Goal: Task Accomplishment & Management: Manage account settings

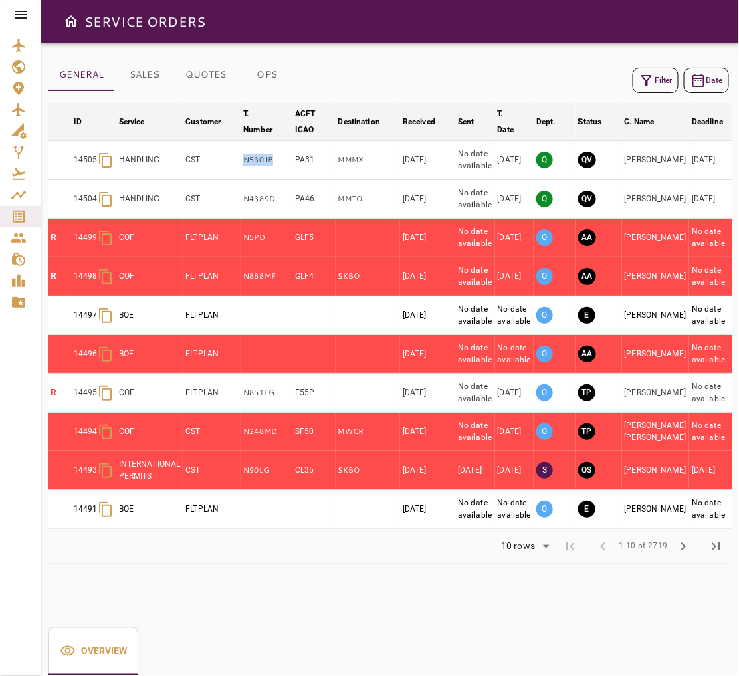
click at [658, 72] on button "Filter" at bounding box center [655, 80] width 46 height 25
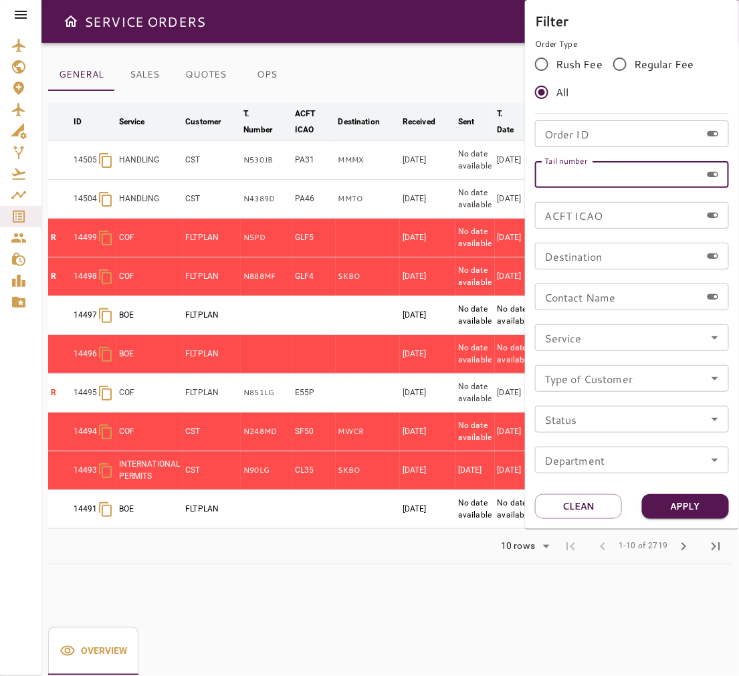
click at [644, 177] on input "Tail number" at bounding box center [618, 174] width 166 height 27
type input "*****"
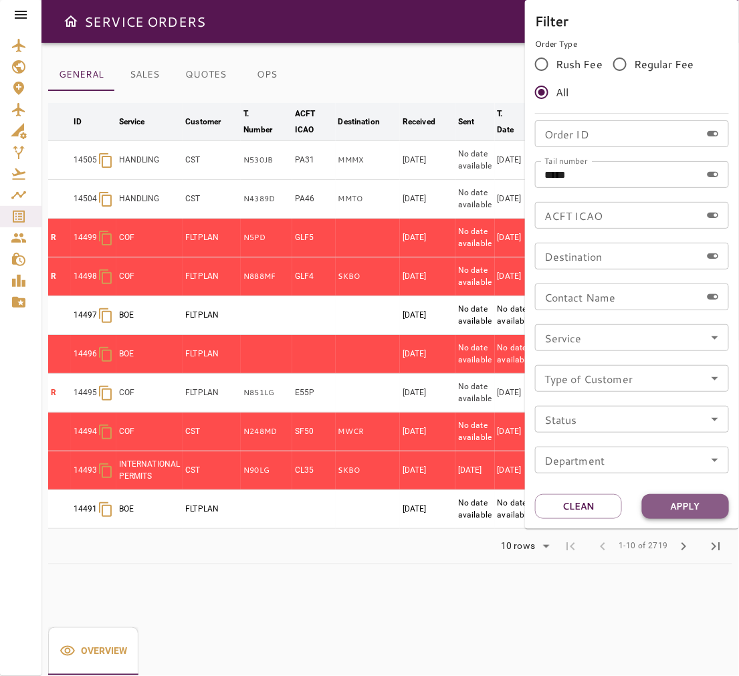
click at [686, 501] on button "Apply" at bounding box center [685, 506] width 87 height 25
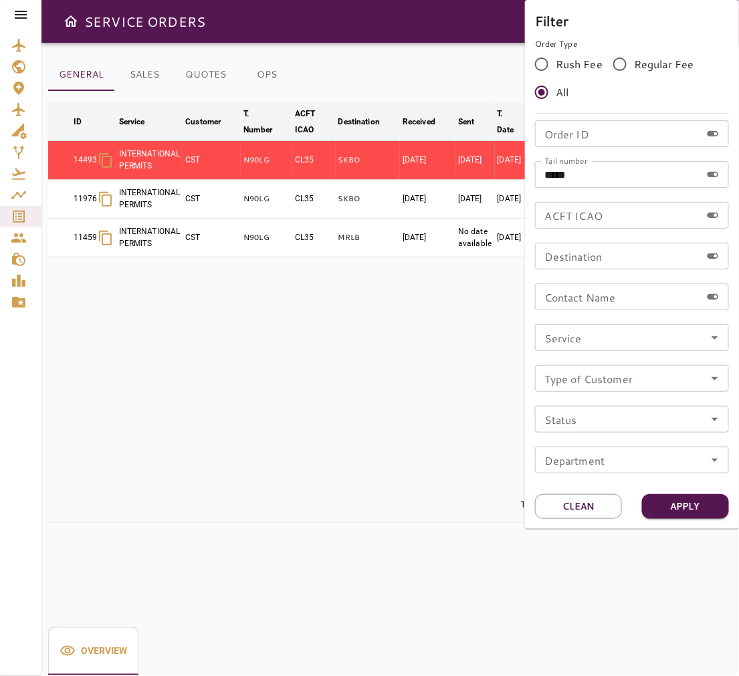
click at [324, 557] on div at bounding box center [369, 338] width 739 height 676
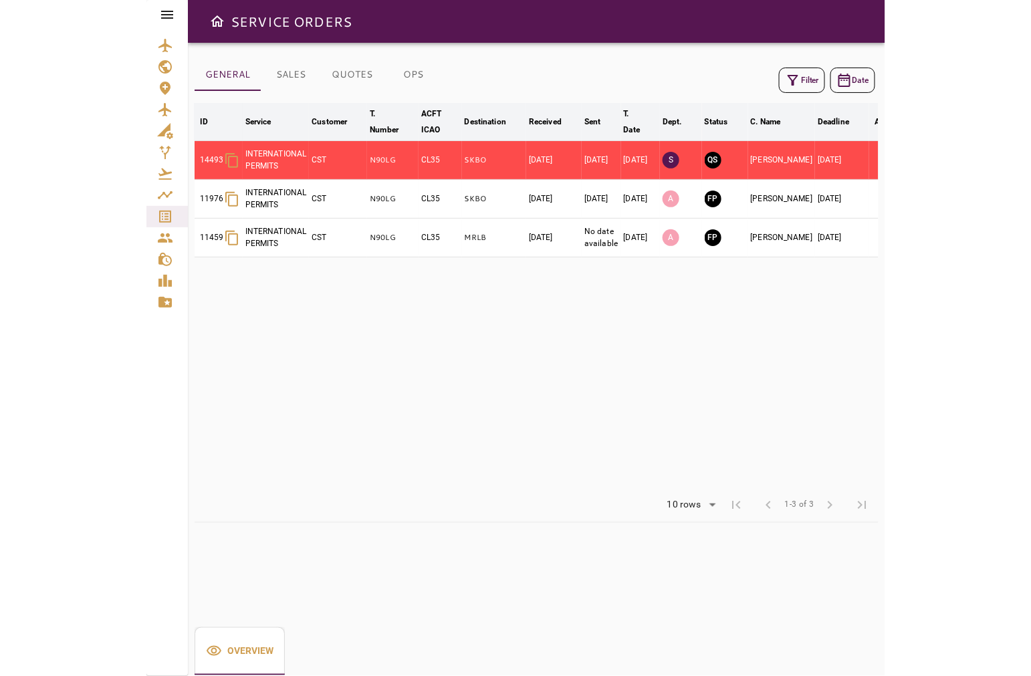
scroll to position [0, 29]
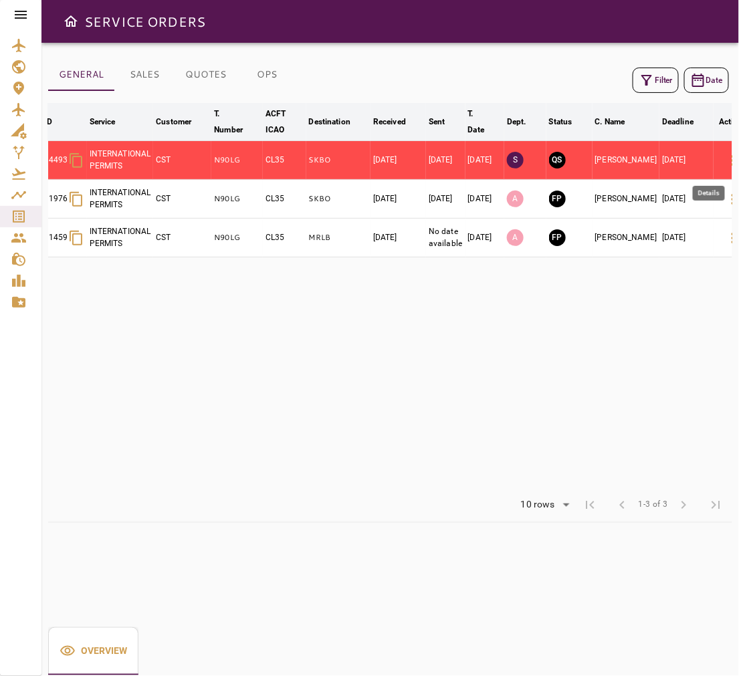
click at [725, 162] on icon "button" at bounding box center [733, 160] width 16 height 16
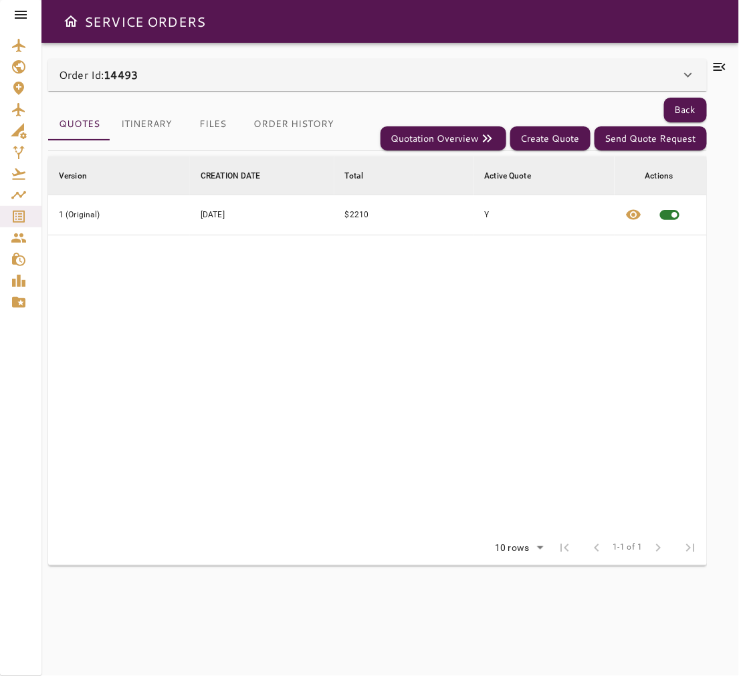
click at [176, 82] on div "Order Id: 14493" at bounding box center [369, 75] width 621 height 16
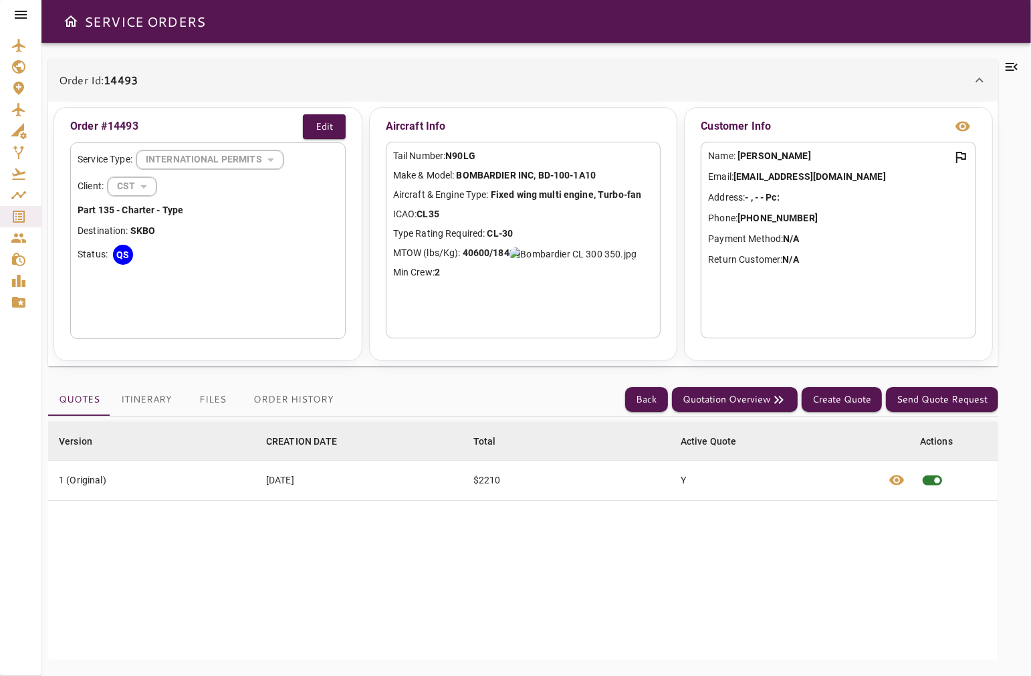
click at [134, 402] on button "Itinerary" at bounding box center [146, 400] width 72 height 32
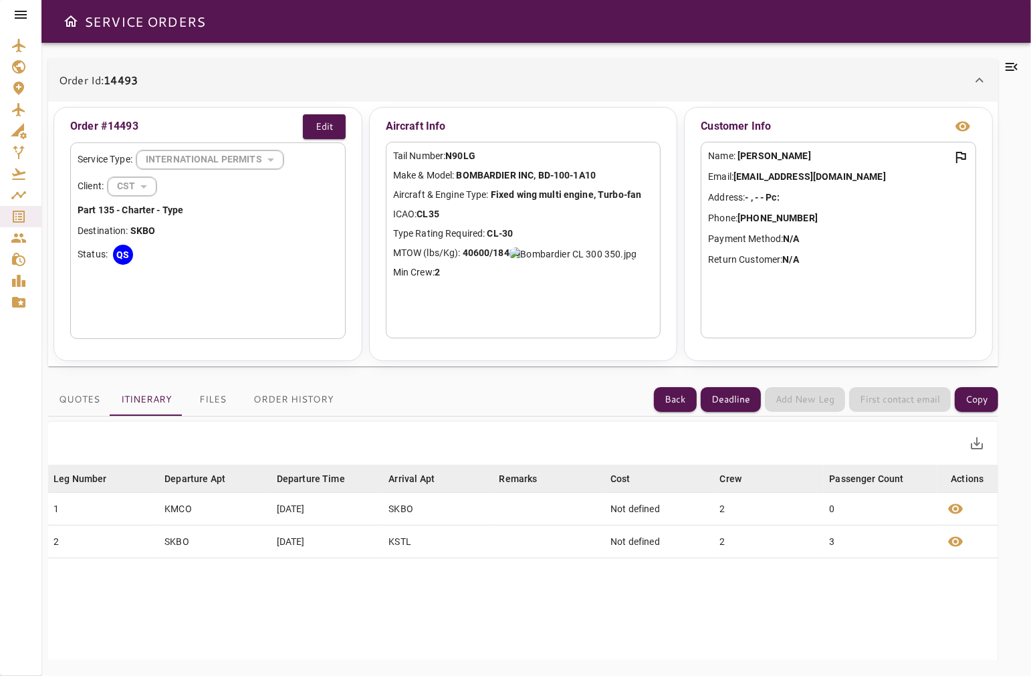
click at [738, 74] on icon at bounding box center [1011, 67] width 16 height 16
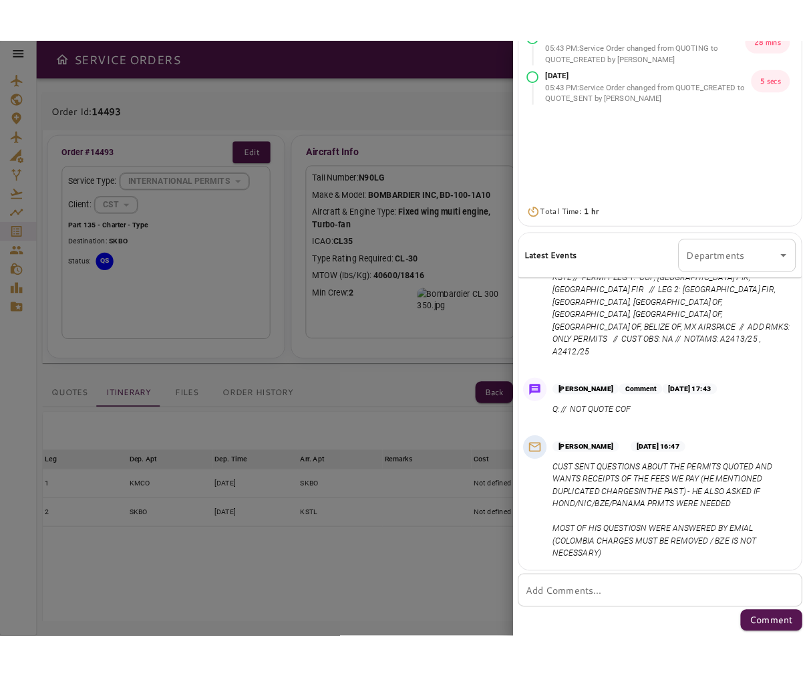
scroll to position [171, 0]
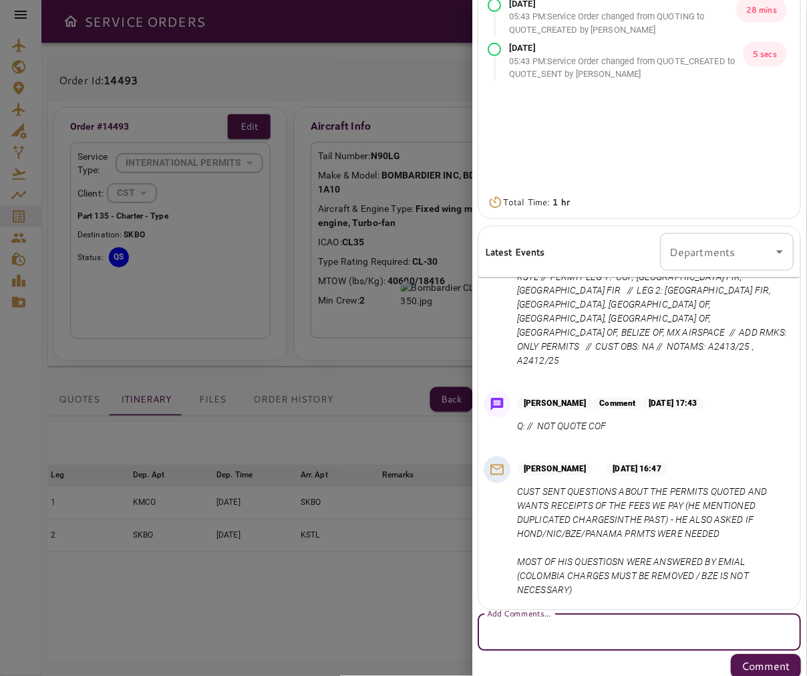
click at [604, 632] on textarea "Add Comments..." at bounding box center [640, 632] width 305 height 15
type textarea "*"
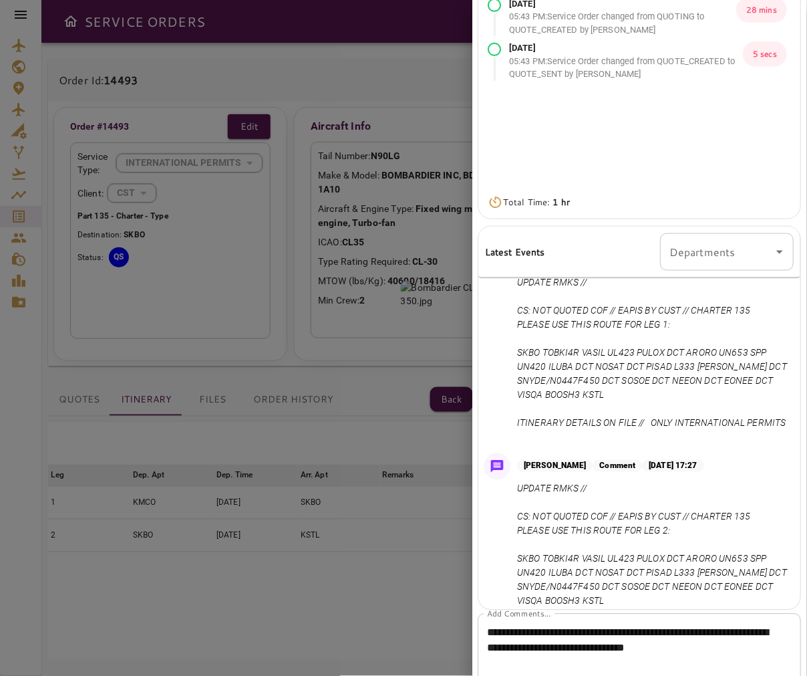
scroll to position [348, 0]
click at [634, 629] on textarea "**********" at bounding box center [634, 648] width 293 height 46
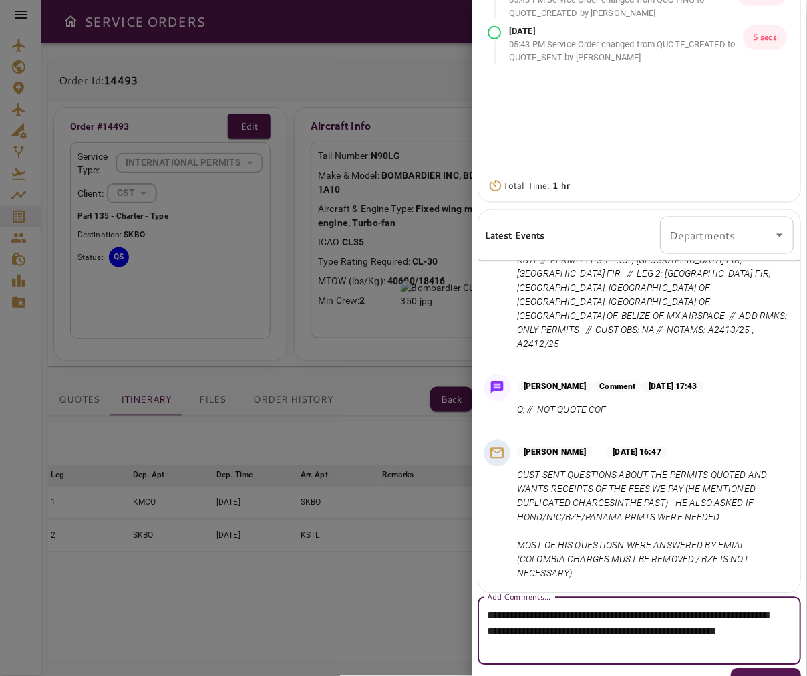
scroll to position [210, 0]
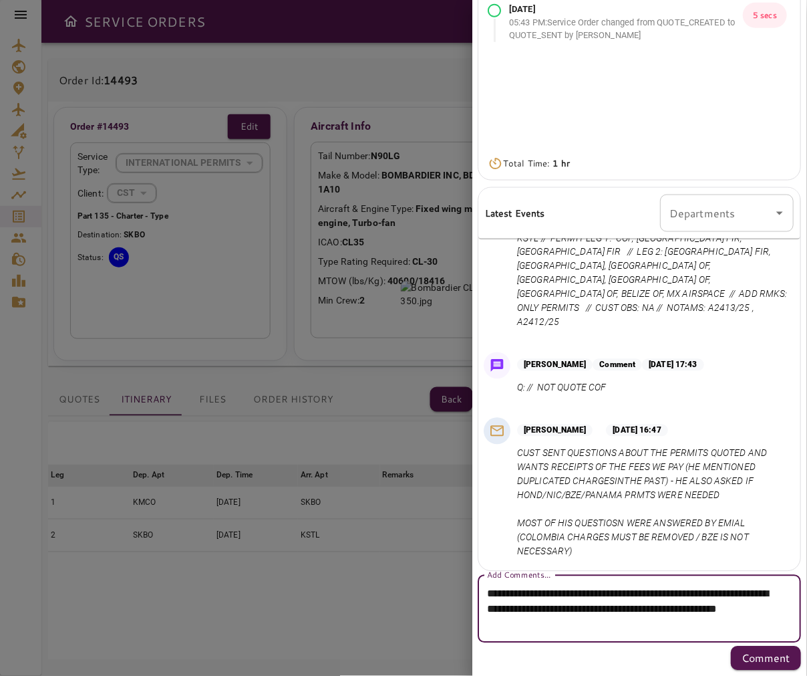
click at [738, 629] on textarea "**********" at bounding box center [634, 609] width 293 height 46
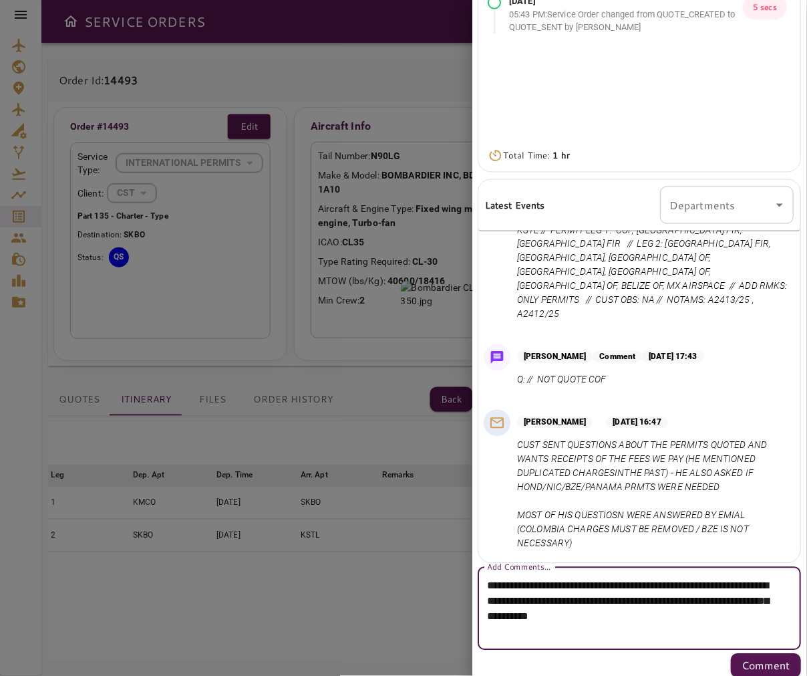
scroll to position [225, 0]
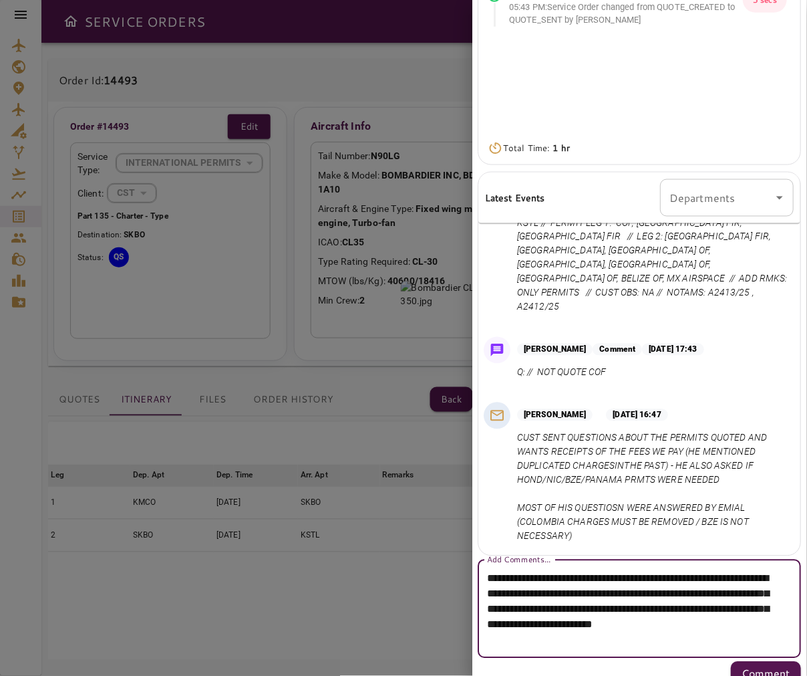
drag, startPoint x: 654, startPoint y: 622, endPoint x: 745, endPoint y: 642, distance: 93.7
click at [738, 642] on textarea "**********" at bounding box center [634, 609] width 293 height 77
paste textarea "******"
type textarea "**********"
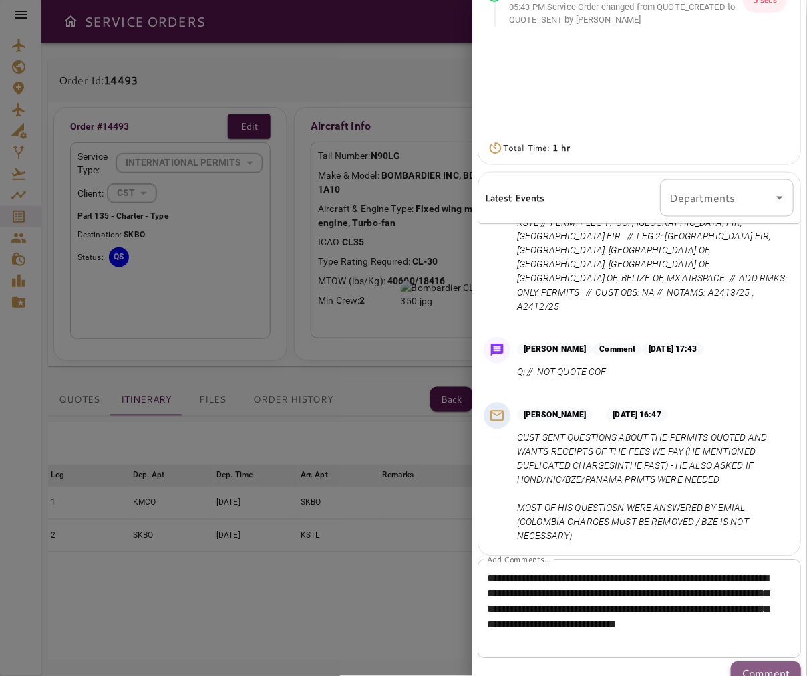
click at [738, 666] on p "Comment" at bounding box center [767, 674] width 49 height 16
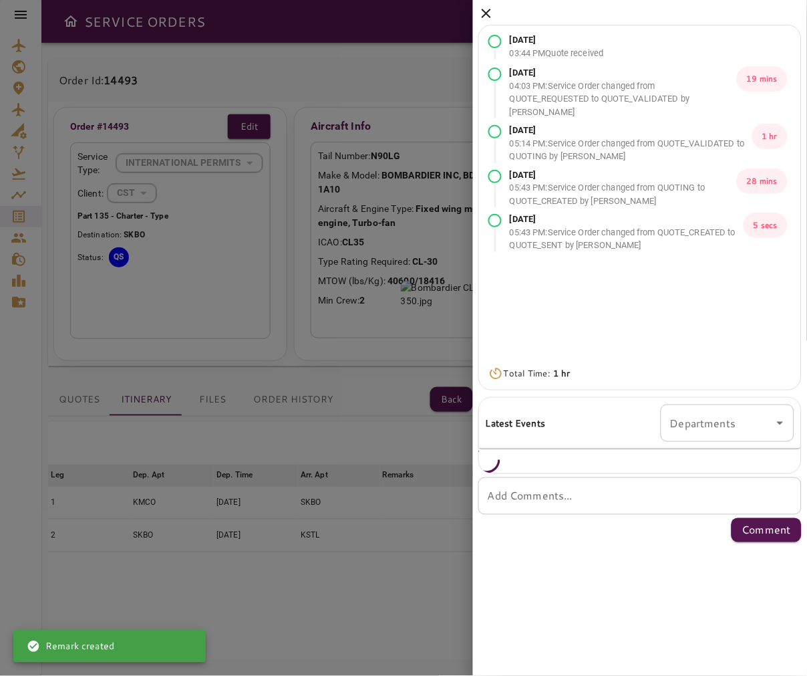
scroll to position [0, 0]
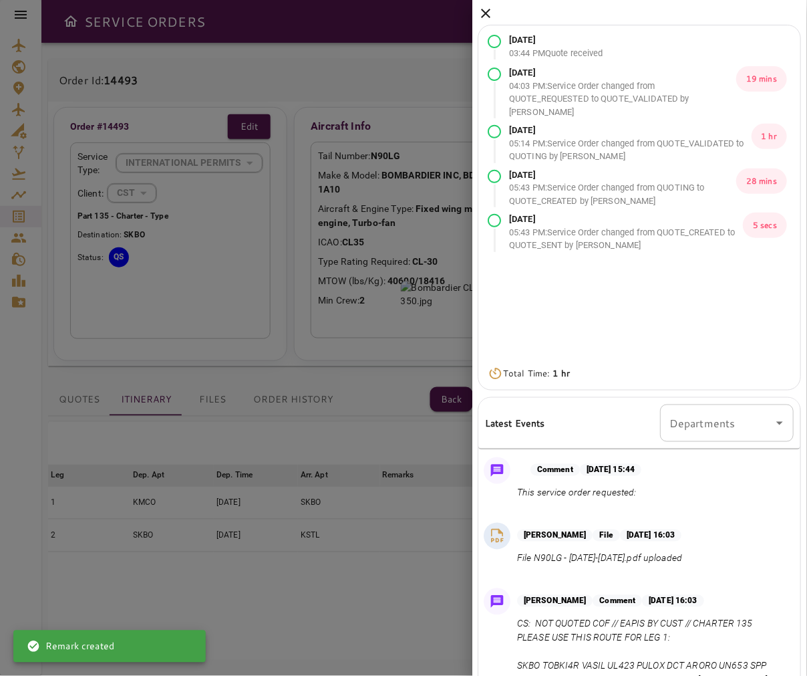
click at [481, 11] on icon at bounding box center [487, 13] width 16 height 16
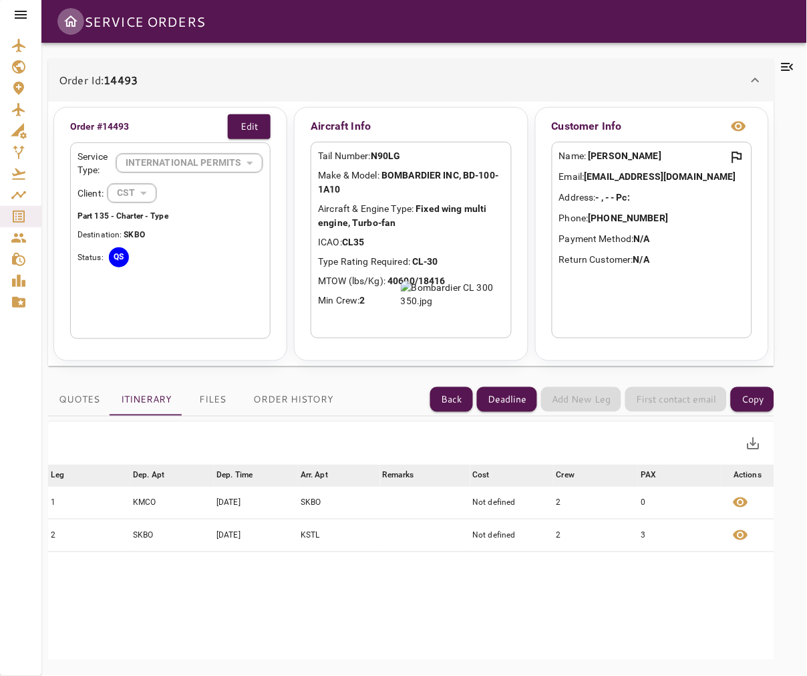
click at [75, 21] on icon "Open drawer" at bounding box center [70, 20] width 13 height 11
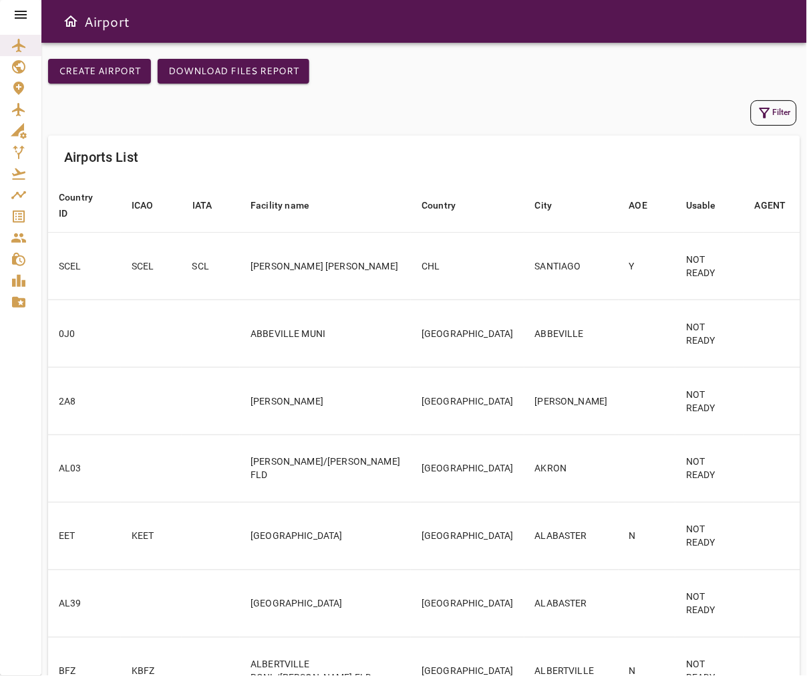
click at [738, 108] on button "Filter" at bounding box center [774, 112] width 46 height 25
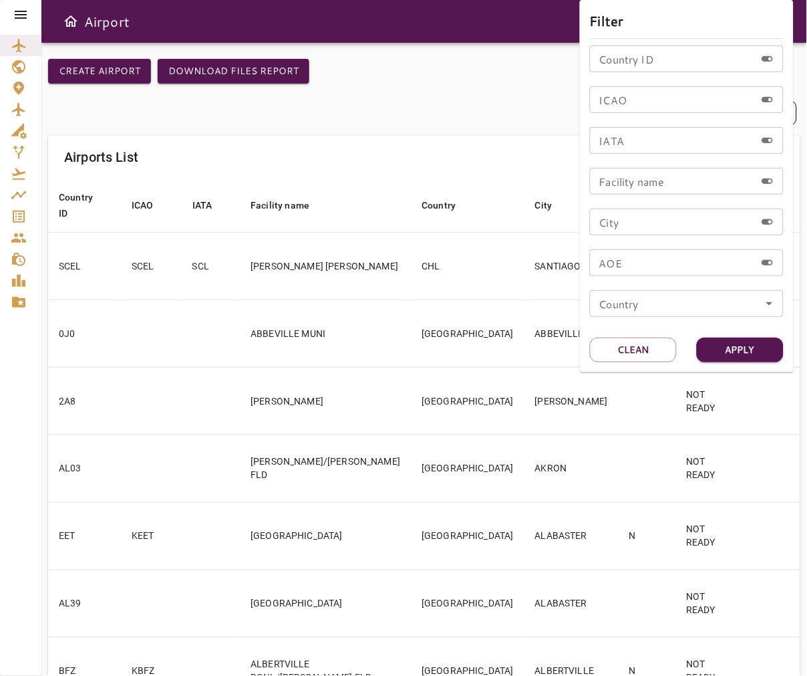
click at [15, 9] on div at bounding box center [403, 338] width 807 height 676
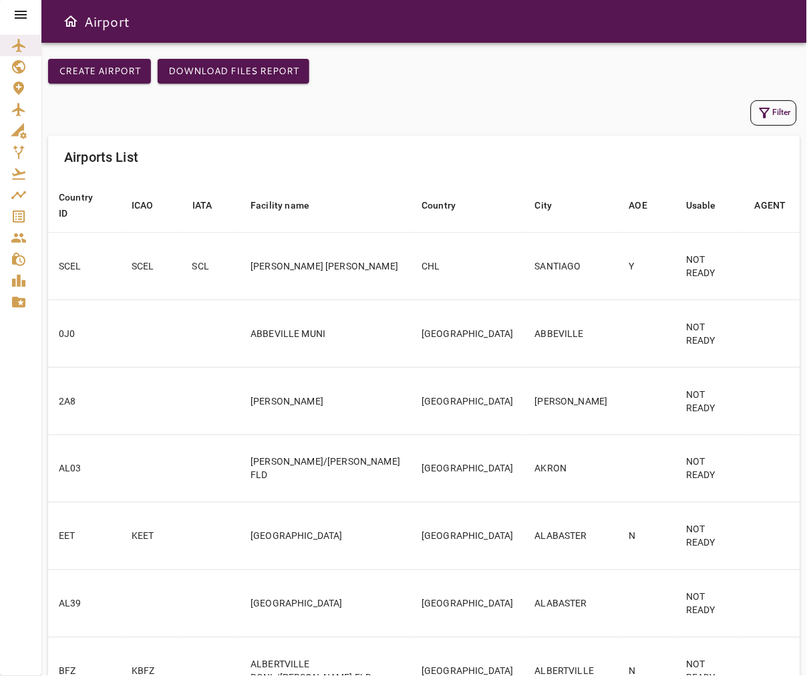
click at [23, 8] on icon at bounding box center [21, 15] width 16 height 16
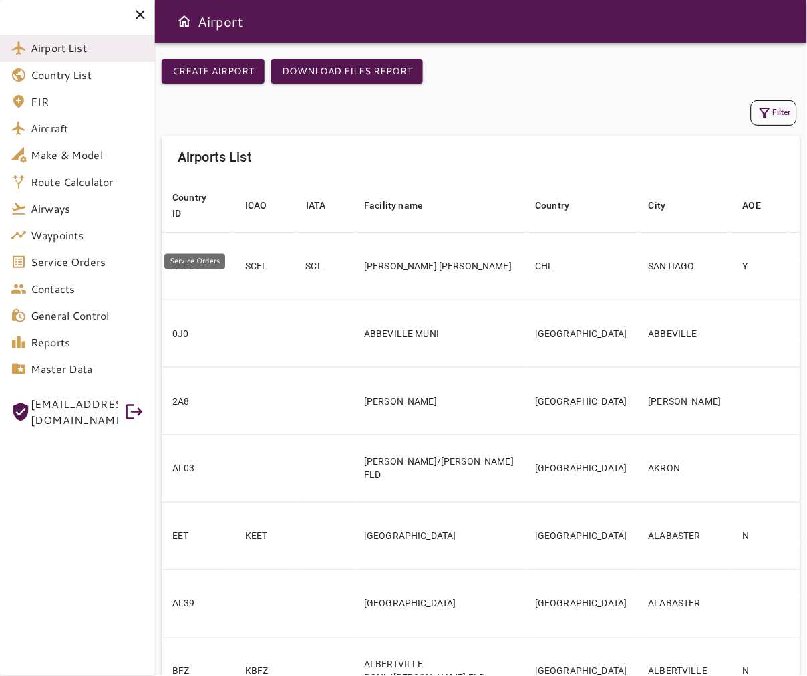
click at [110, 261] on span "Service Orders" at bounding box center [88, 262] width 114 height 16
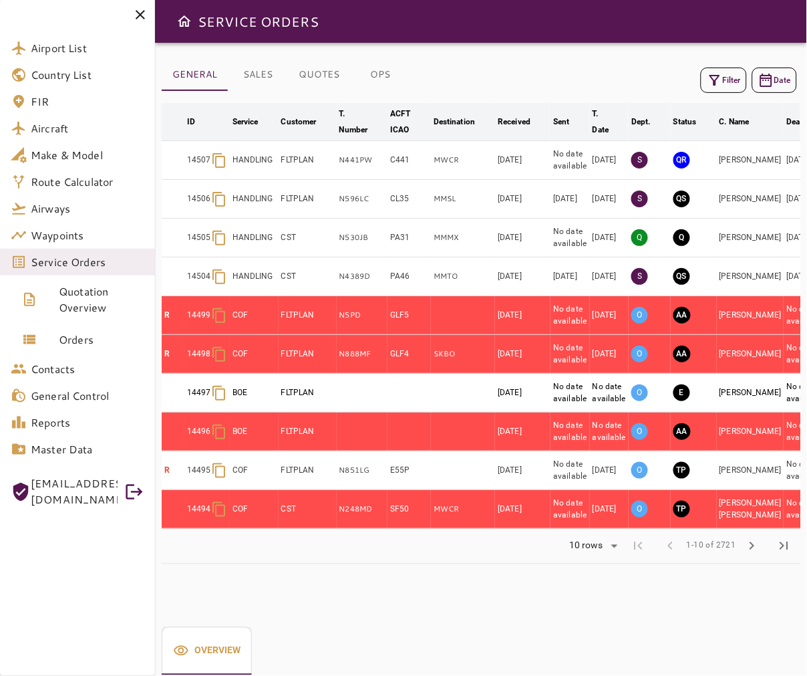
click at [140, 10] on icon at bounding box center [140, 15] width 16 height 16
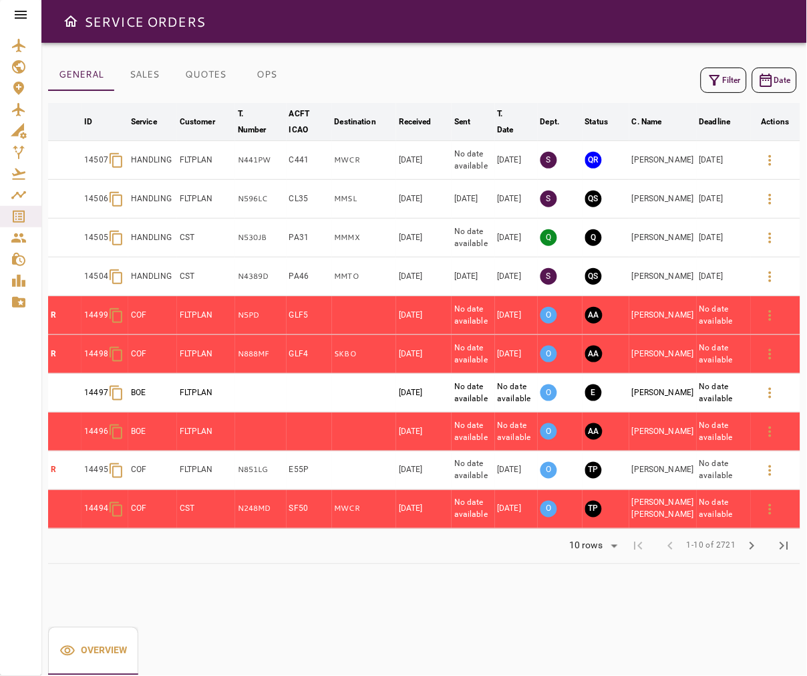
click at [716, 76] on icon "button" at bounding box center [715, 80] width 16 height 16
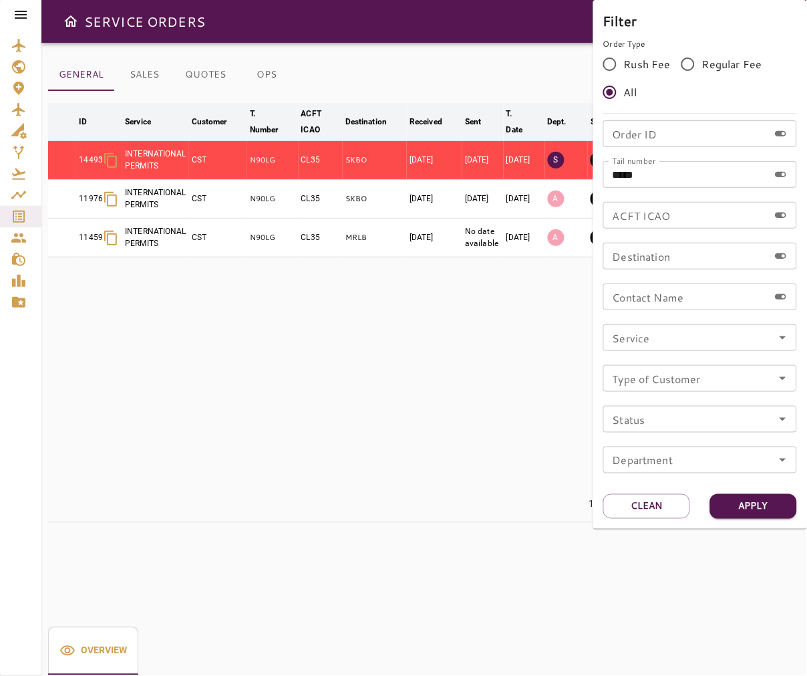
click at [443, 43] on div at bounding box center [403, 338] width 807 height 676
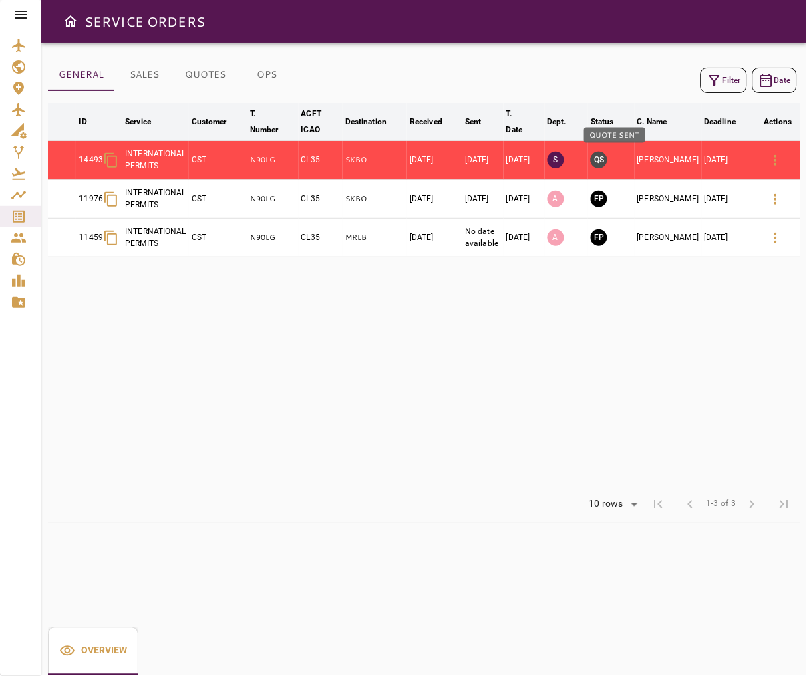
click at [608, 158] on button "QS" at bounding box center [599, 160] width 17 height 17
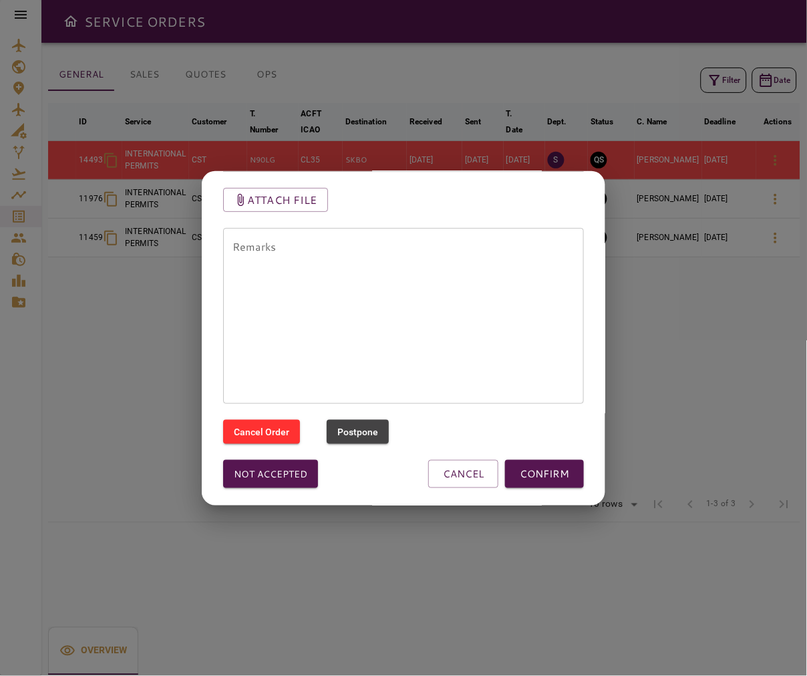
scroll to position [103, 0]
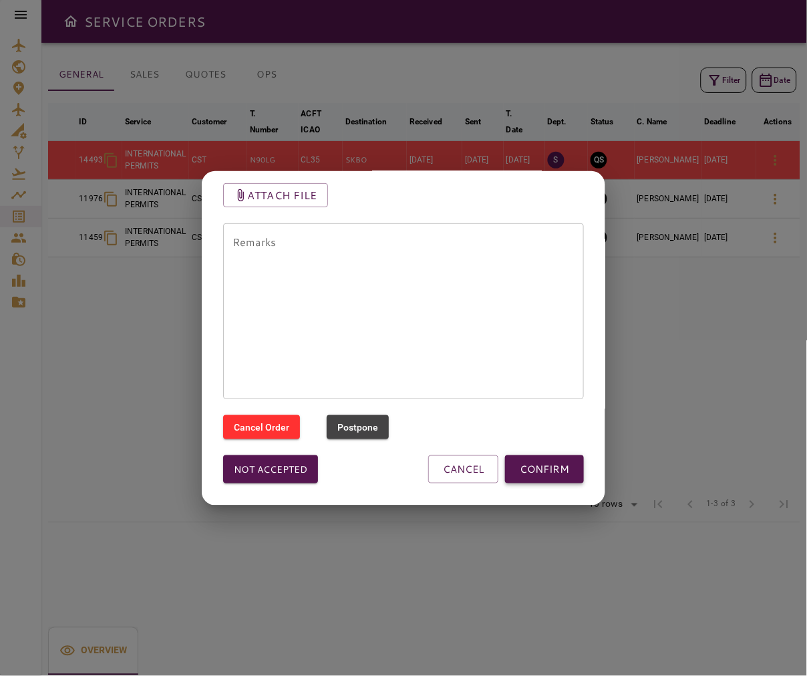
click at [552, 469] on button "CONFIRM" at bounding box center [544, 469] width 79 height 28
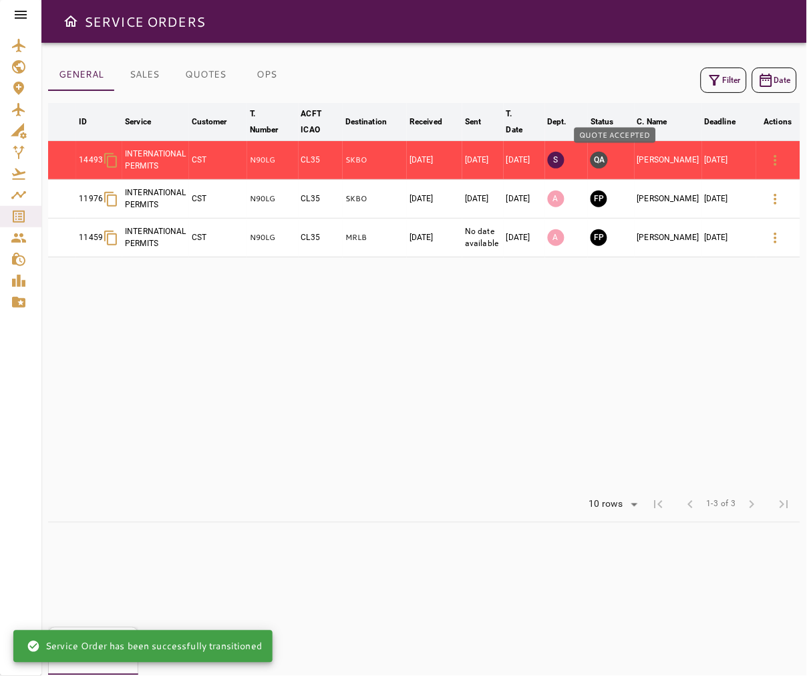
click at [608, 156] on button "QA" at bounding box center [599, 160] width 17 height 17
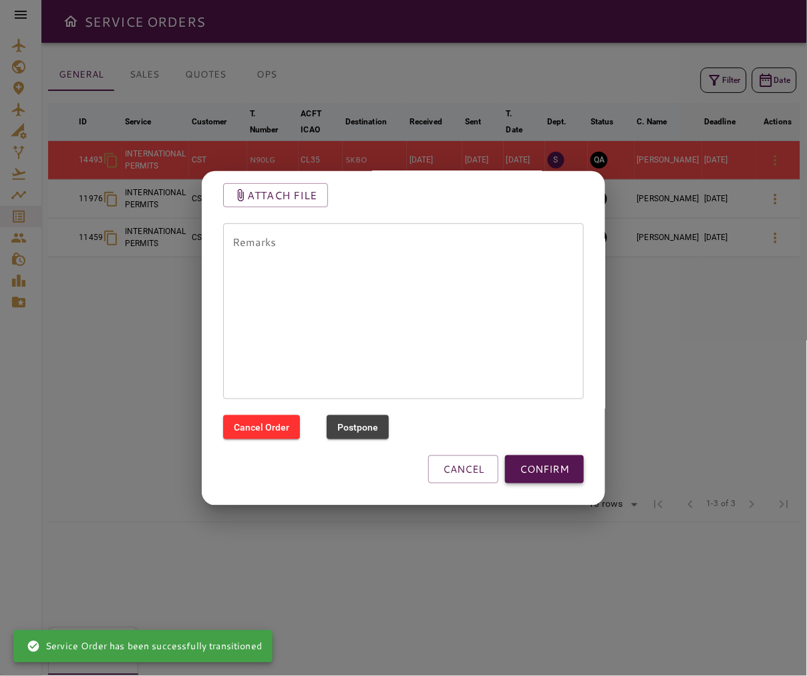
click at [539, 457] on button "CONFIRM" at bounding box center [544, 469] width 79 height 28
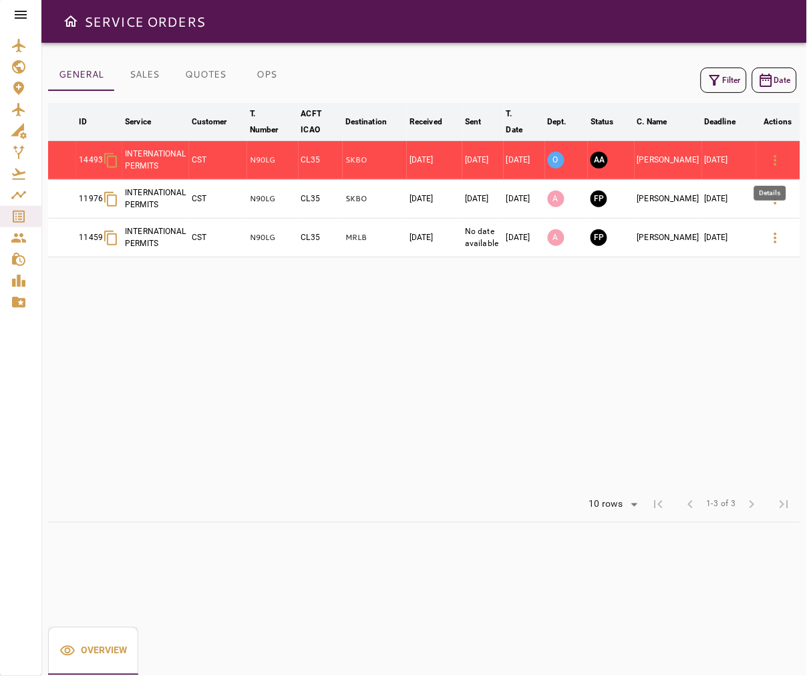
click at [738, 160] on icon "button" at bounding box center [776, 160] width 16 height 16
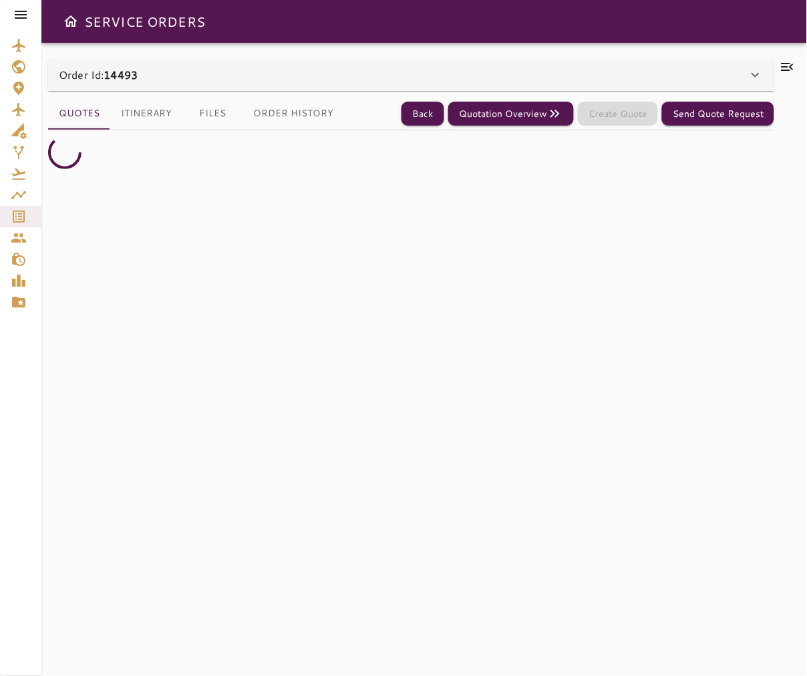
click at [213, 103] on button "Files" at bounding box center [212, 114] width 60 height 32
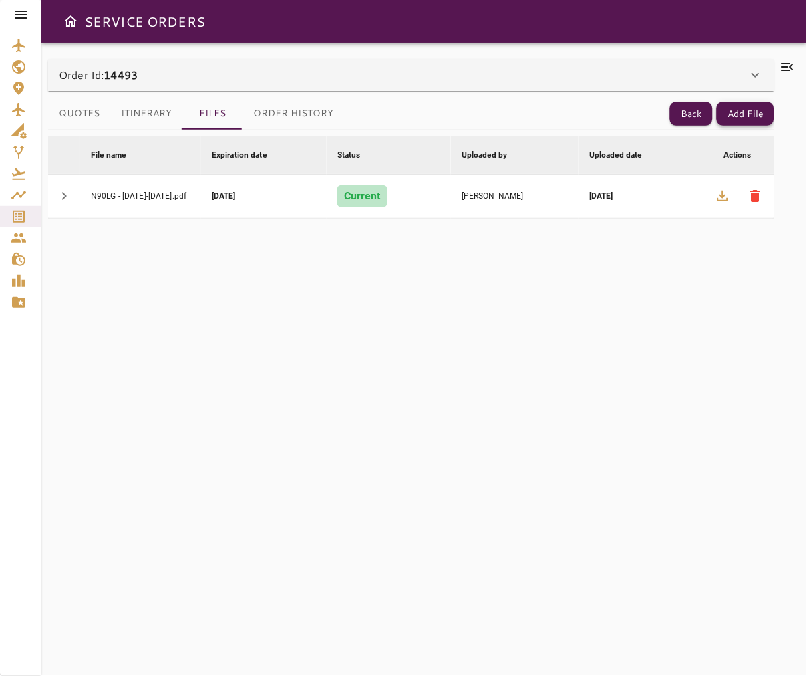
click at [738, 116] on button "Add File" at bounding box center [745, 114] width 57 height 25
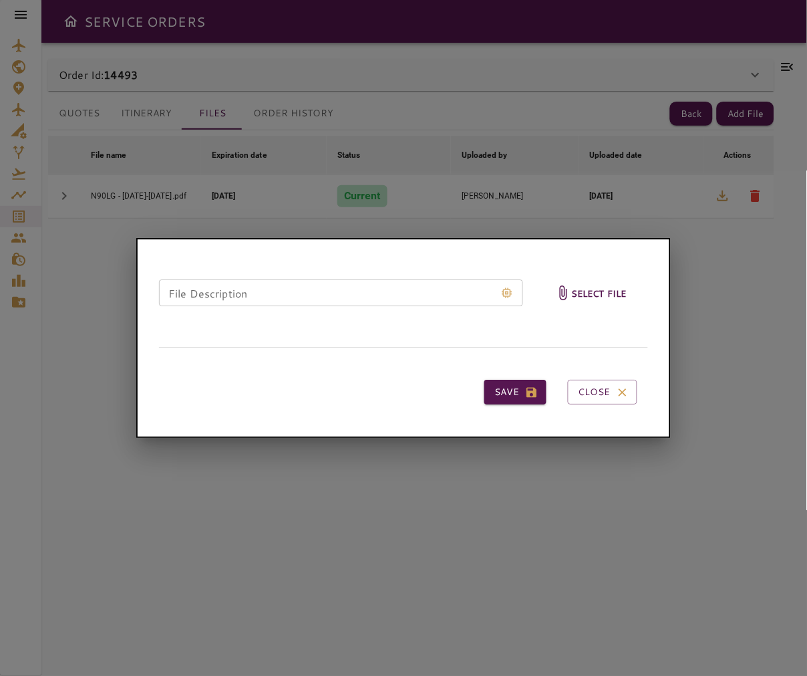
click at [600, 298] on h6 "Select file" at bounding box center [599, 292] width 55 height 15
click at [0, 0] on input "Select file" at bounding box center [0, 0] width 0 height 0
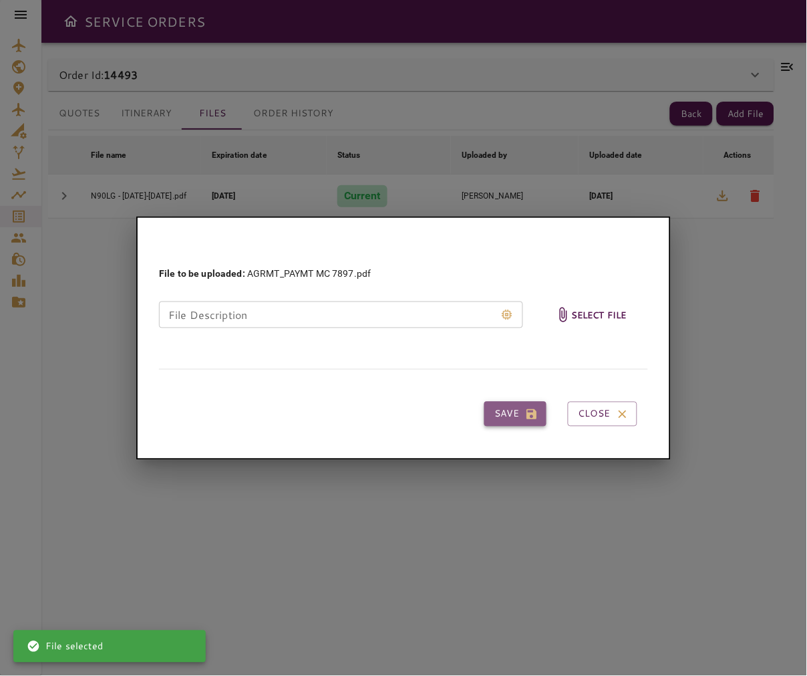
click at [521, 408] on button "Save" at bounding box center [516, 414] width 62 height 25
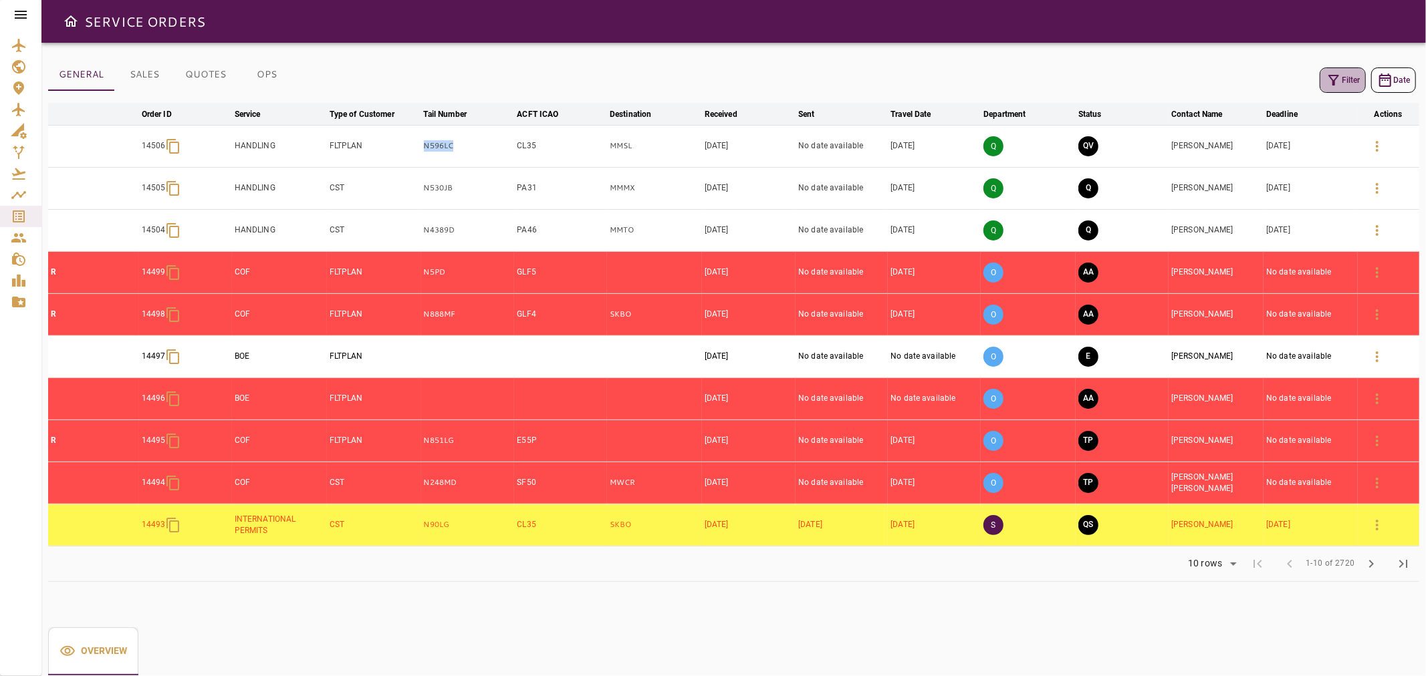
click at [1332, 83] on icon "button" at bounding box center [1333, 80] width 11 height 11
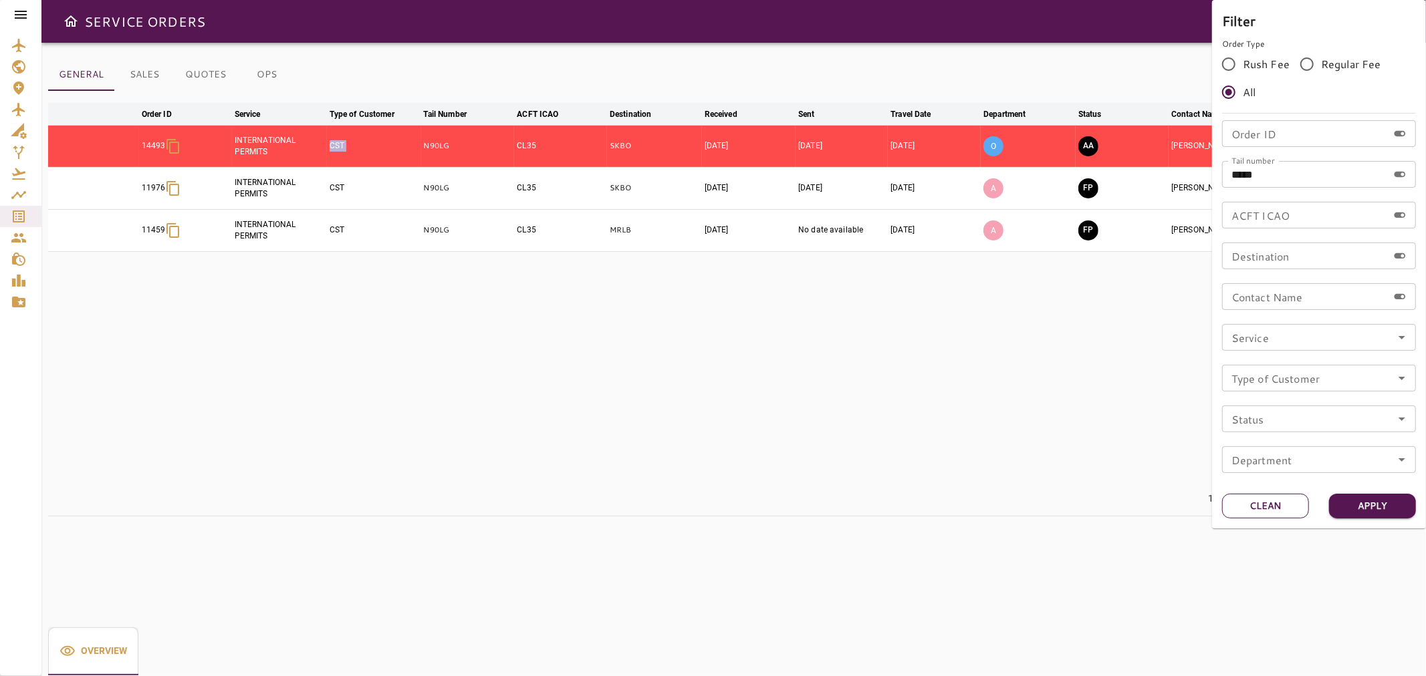
click at [1279, 503] on button "Clean" at bounding box center [1265, 506] width 87 height 25
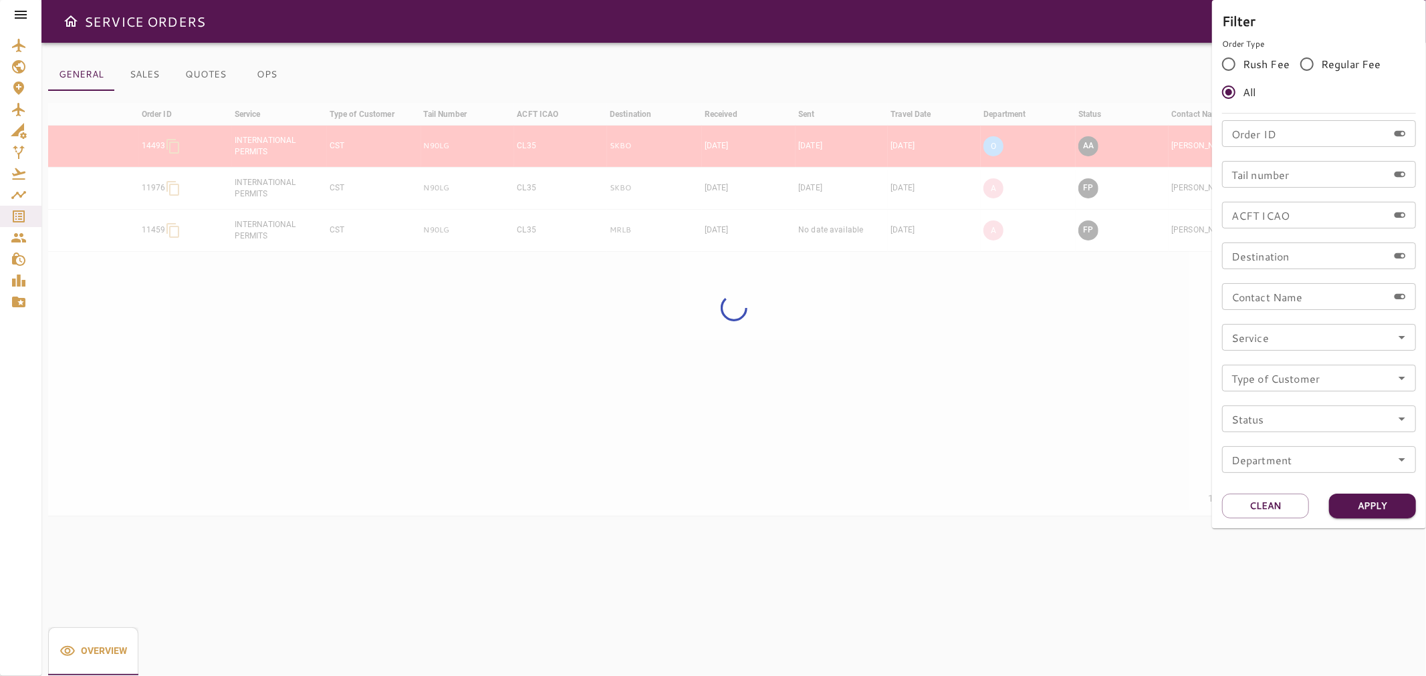
click at [1155, 57] on div at bounding box center [713, 338] width 1426 height 676
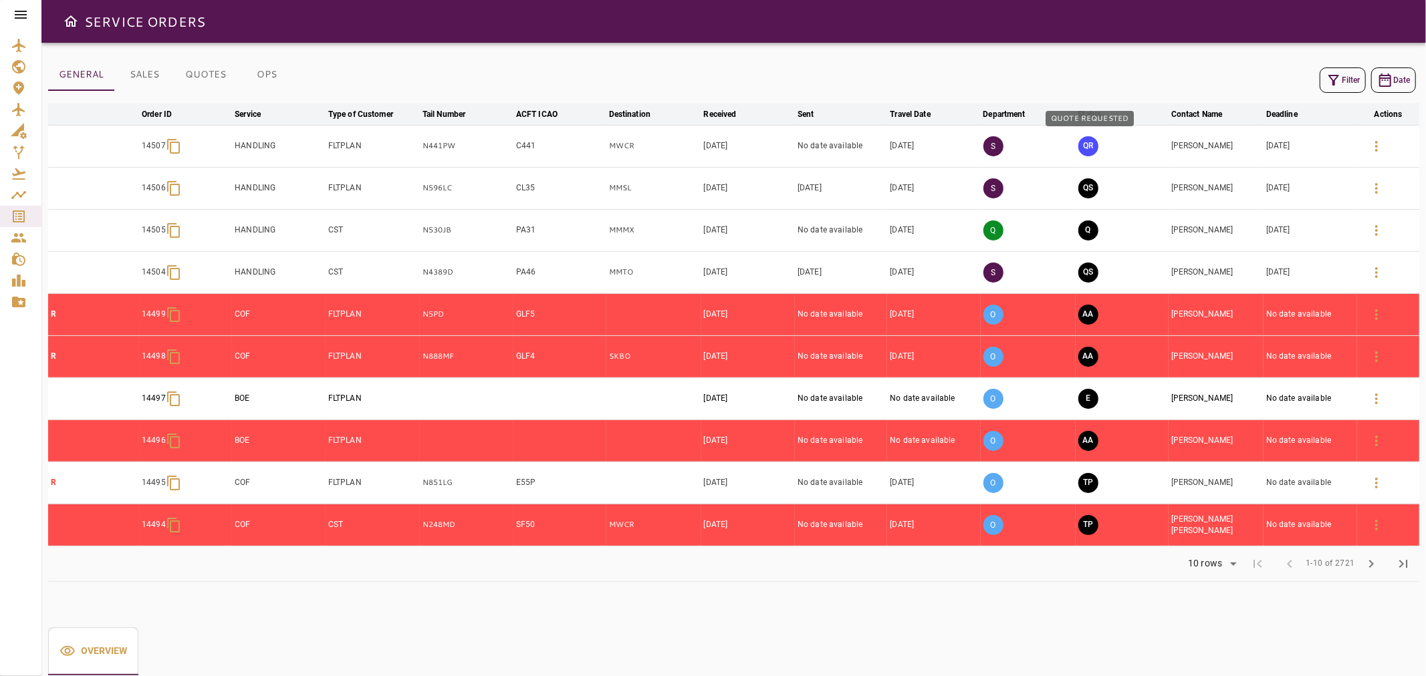
click at [1088, 148] on button "QR" at bounding box center [1088, 146] width 20 height 20
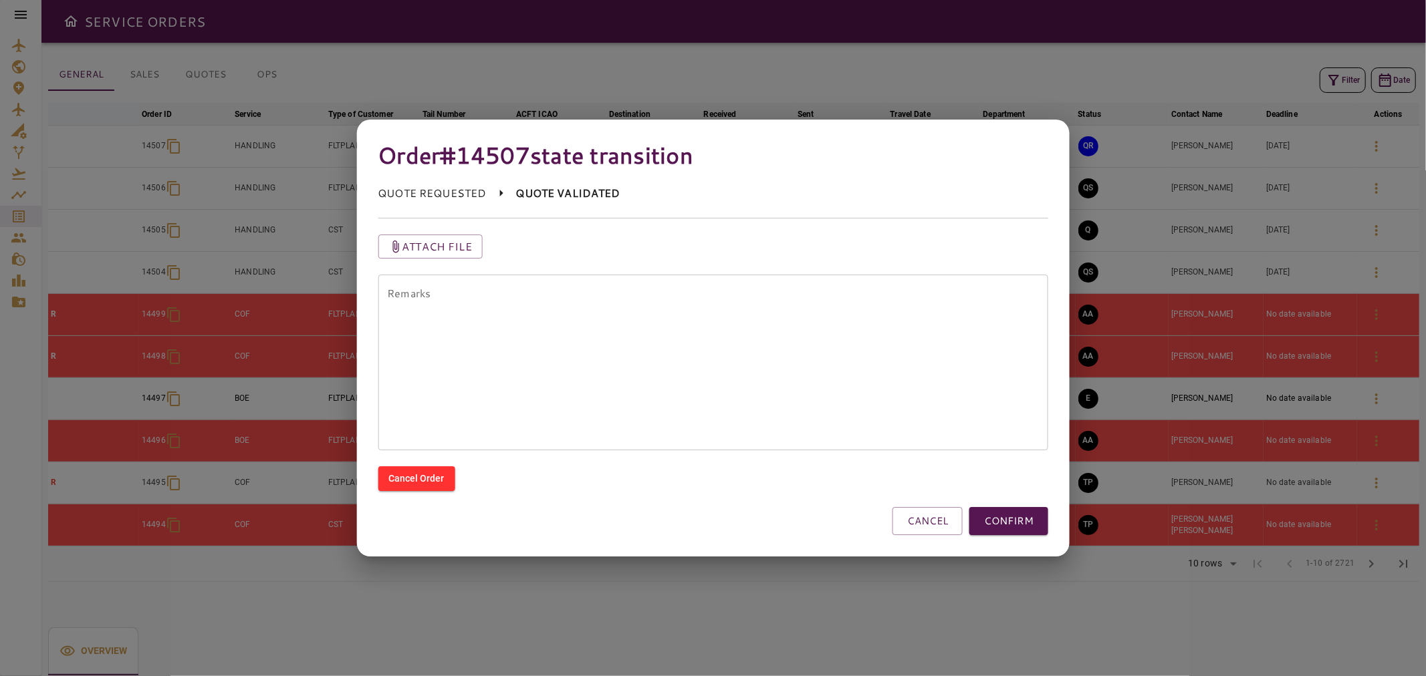
click at [798, 323] on textarea "Remarks" at bounding box center [713, 363] width 652 height 154
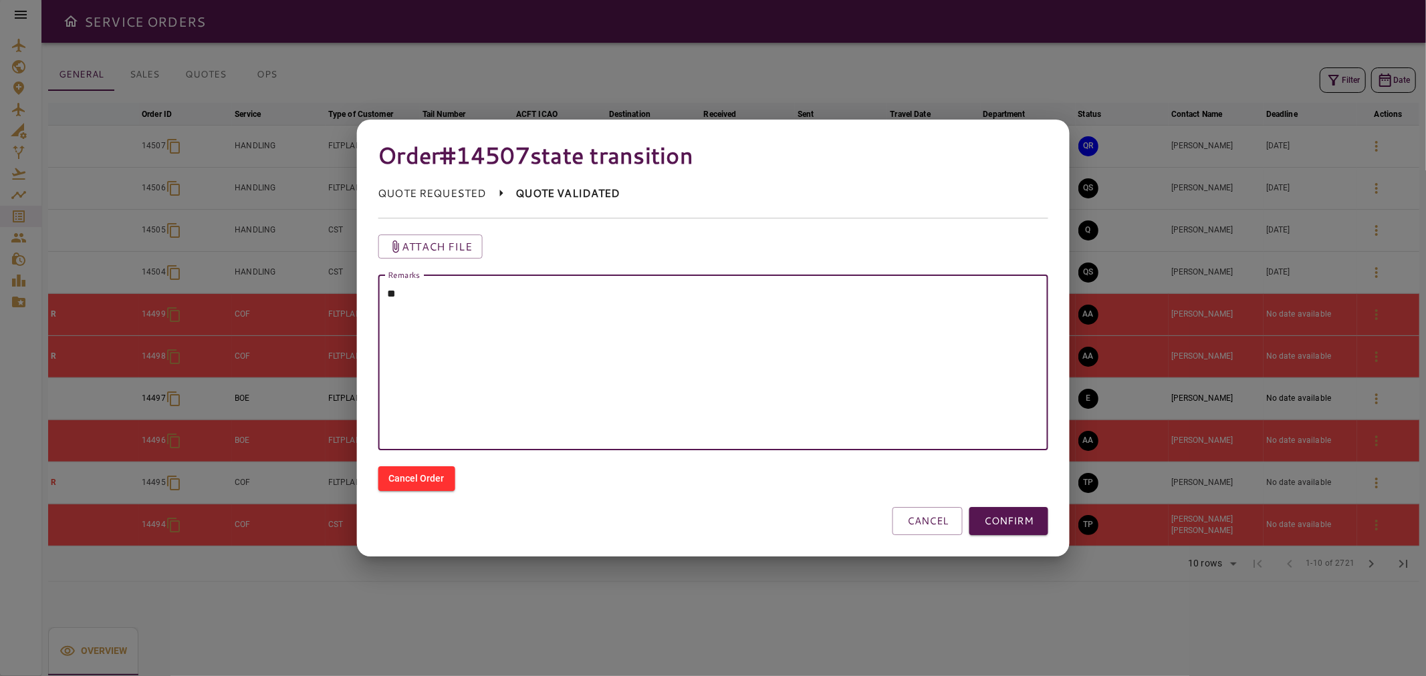
type textarea "*"
paste textarea "*******"
paste textarea "********"
type textarea "**********"
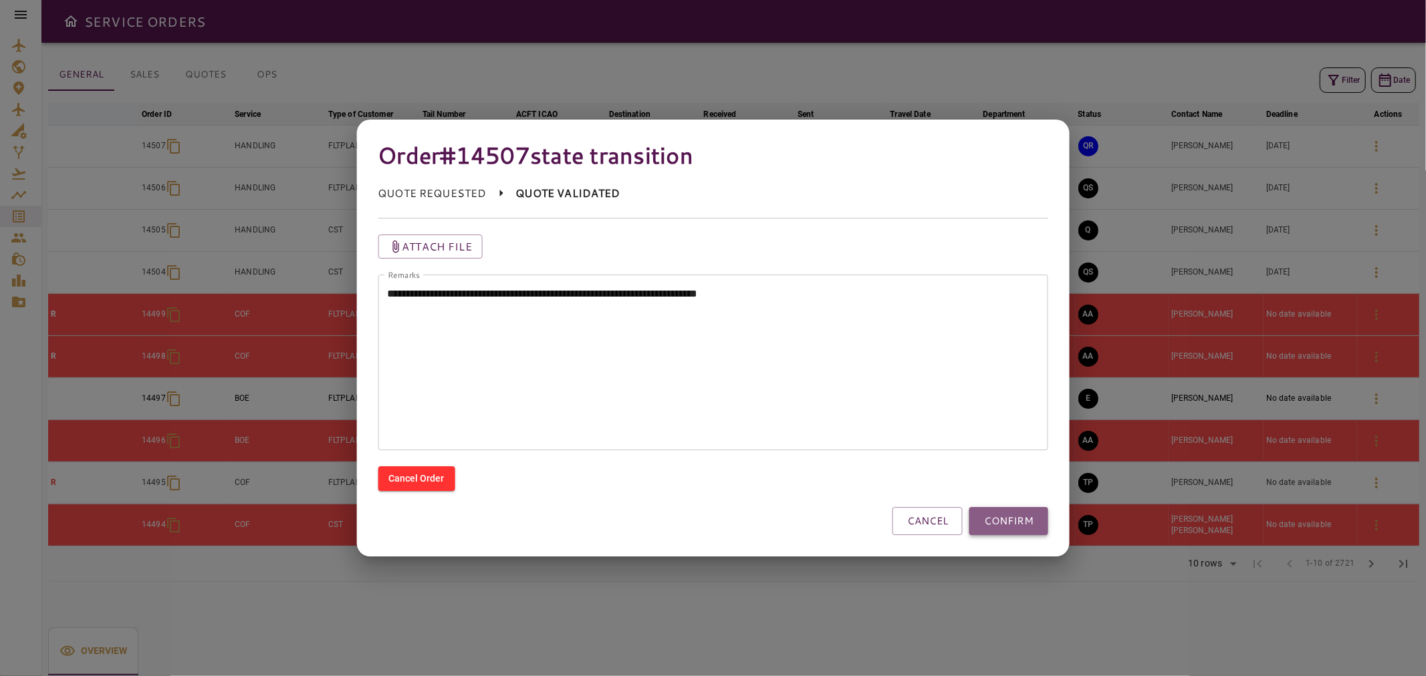
click at [1019, 528] on button "CONFIRM" at bounding box center [1008, 521] width 79 height 28
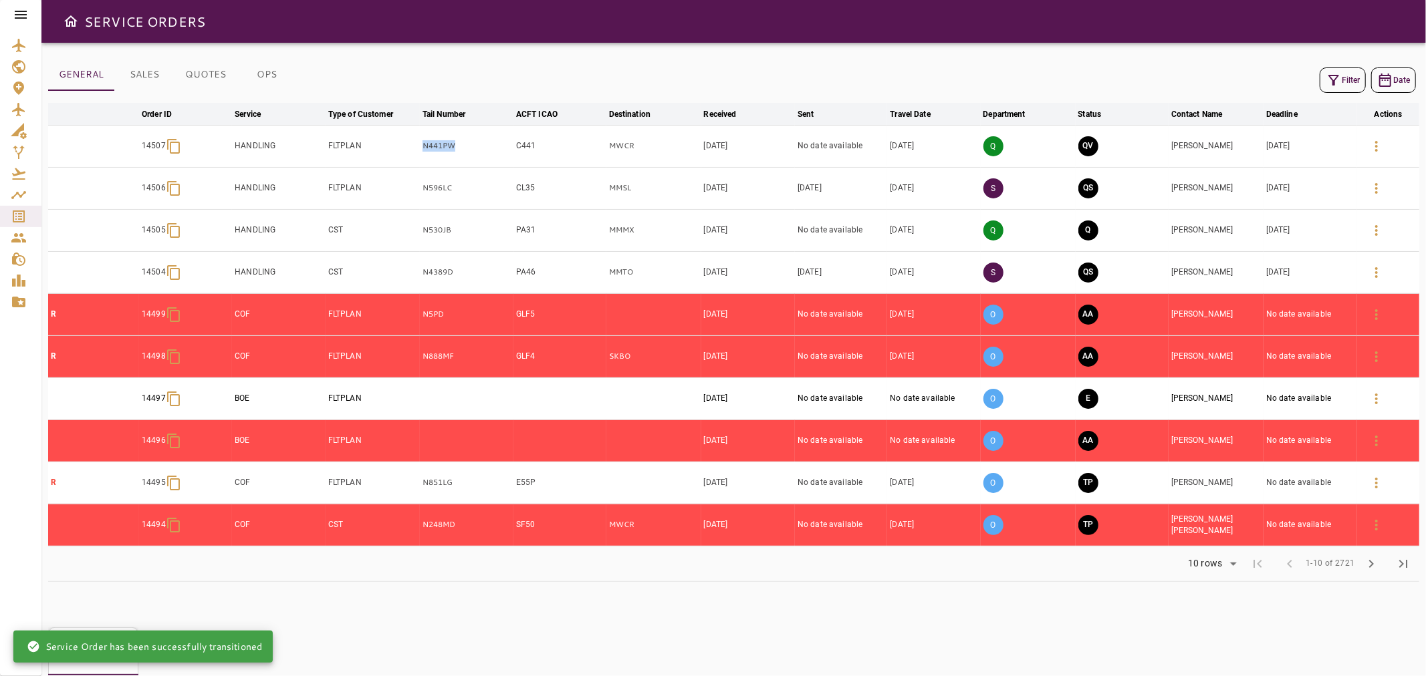
drag, startPoint x: 449, startPoint y: 152, endPoint x: 442, endPoint y: 243, distance: 91.8
click at [400, 158] on tr "14507 HANDLING FLTPLAN N441PW C441 MWCR [DATE] No date available [DATE] Q QV [P…" at bounding box center [733, 146] width 1371 height 42
copy tr "N441PW"
